Goal: Information Seeking & Learning: Learn about a topic

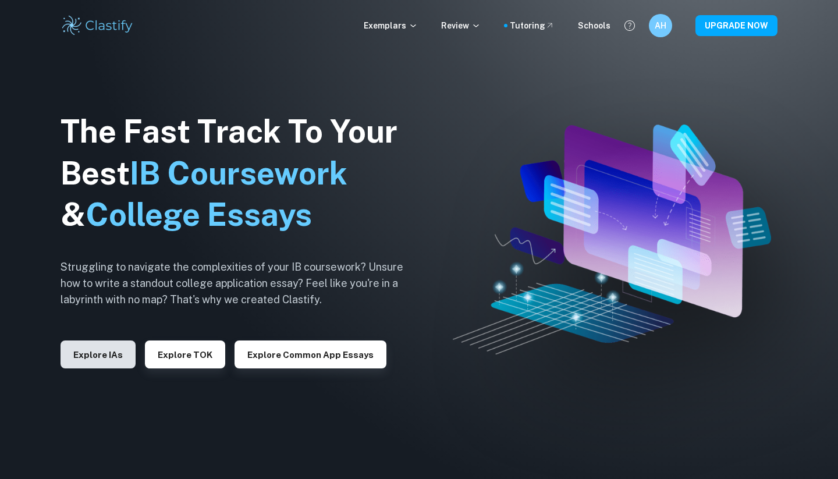
click at [114, 360] on button "Explore IAs" at bounding box center [98, 354] width 75 height 28
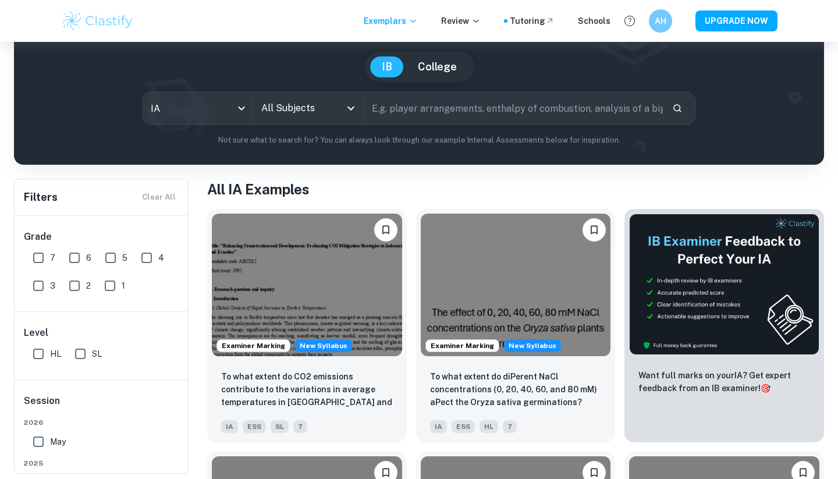
scroll to position [98, 0]
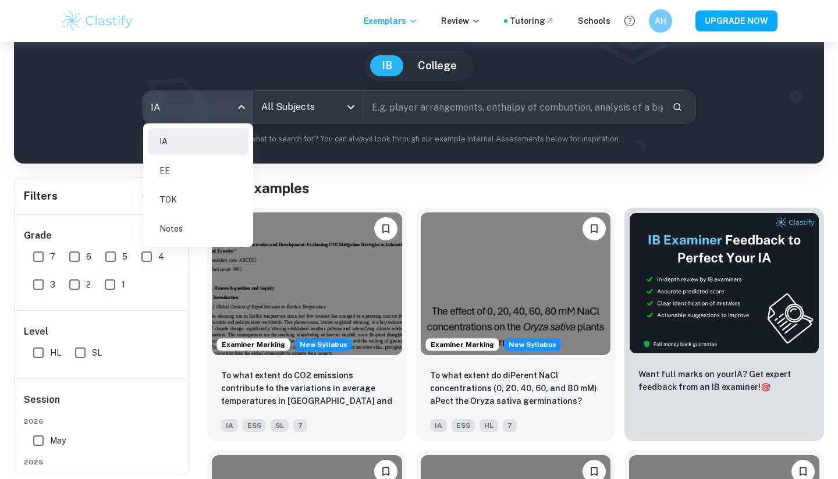
click at [185, 123] on body "We value your privacy We use cookies to enhance your browsing experience, serve…" at bounding box center [419, 183] width 838 height 479
click at [300, 82] on div at bounding box center [419, 239] width 838 height 479
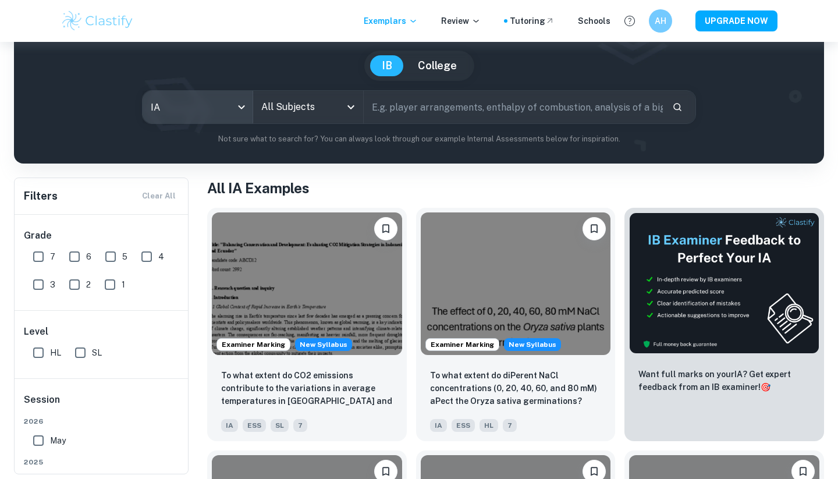
click at [303, 95] on div "All Subjects" at bounding box center [308, 107] width 110 height 33
click at [307, 111] on input "All Subjects" at bounding box center [299, 107] width 82 height 22
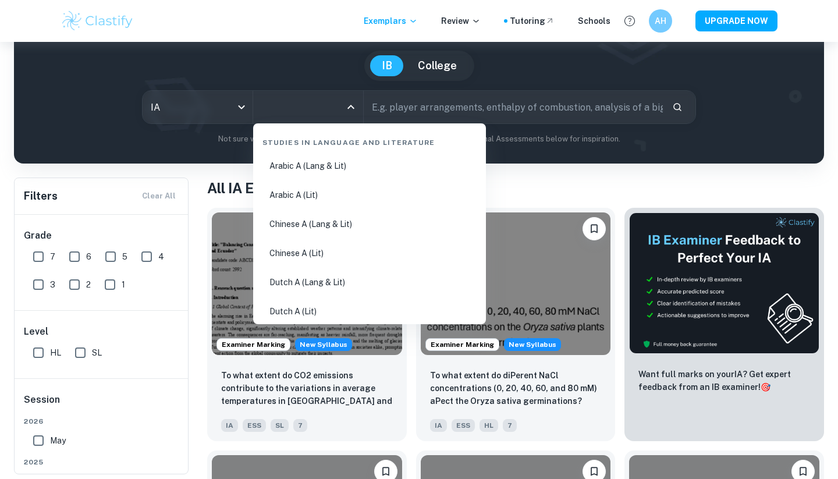
type input "["
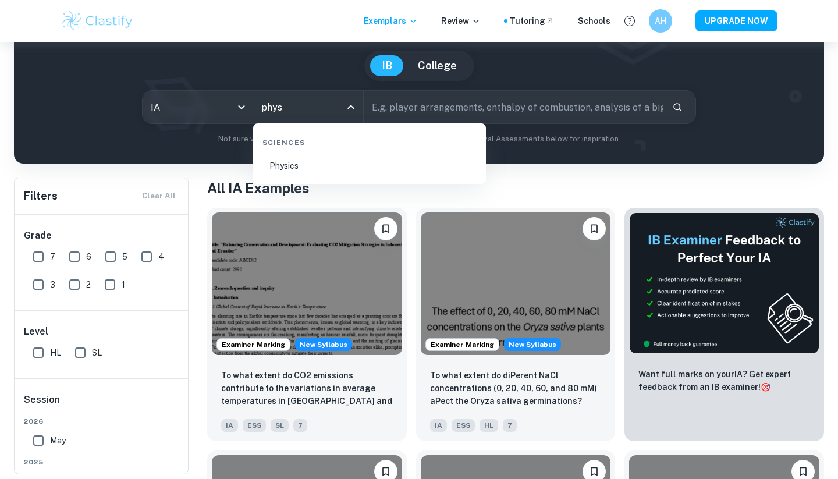
click at [357, 169] on li "Physics" at bounding box center [369, 165] width 223 height 27
type input "Physics"
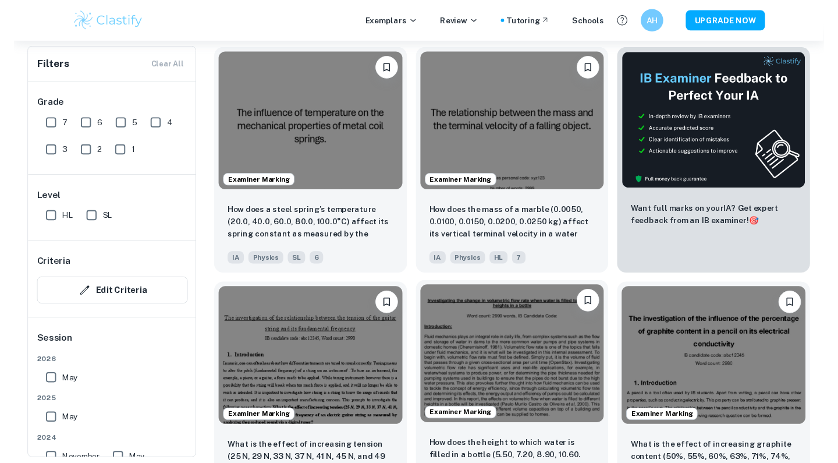
scroll to position [333, 0]
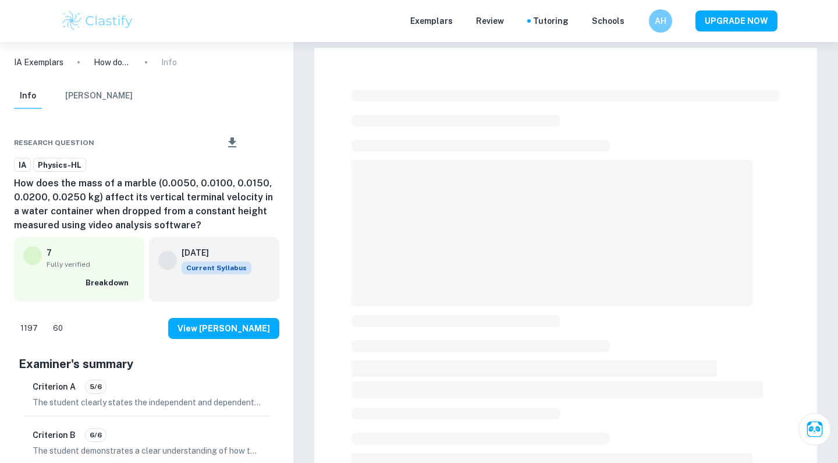
checkbox input "true"
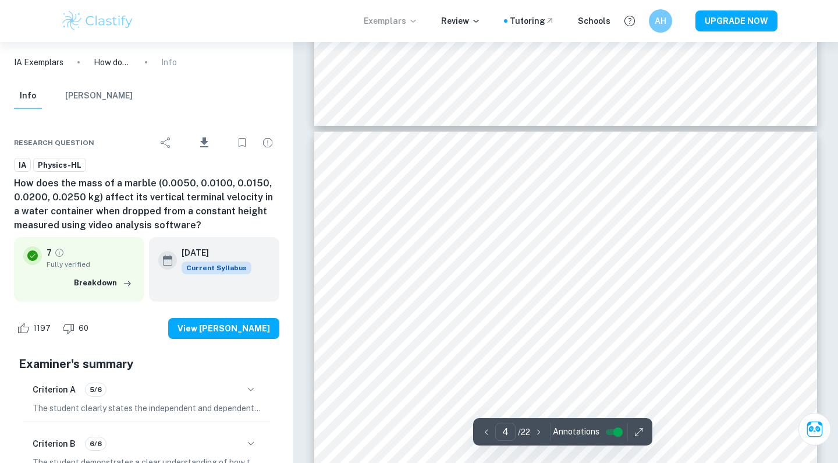
scroll to position [2235, 0]
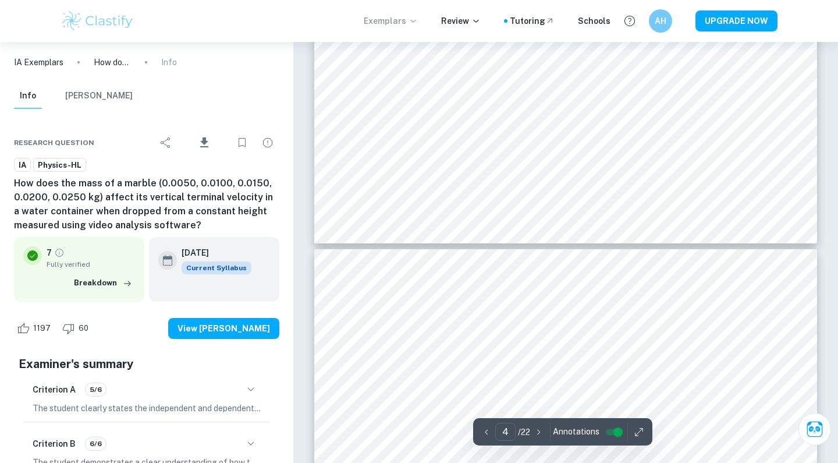
type input "3"
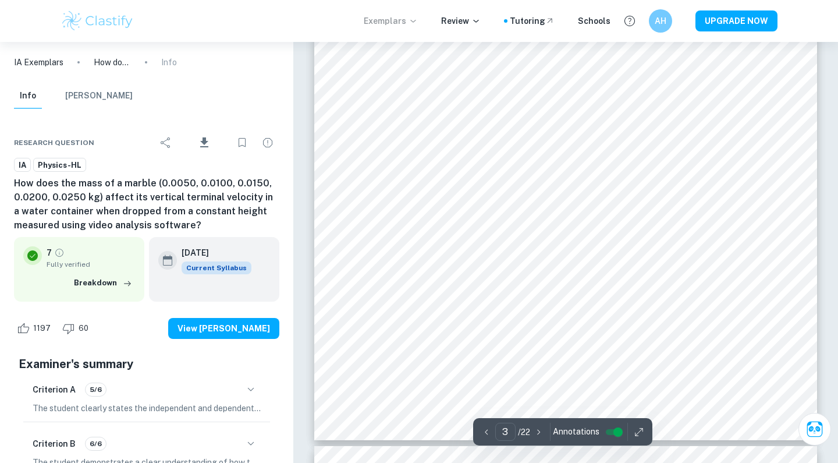
scroll to position [1915, 0]
